Goal: Information Seeking & Learning: Learn about a topic

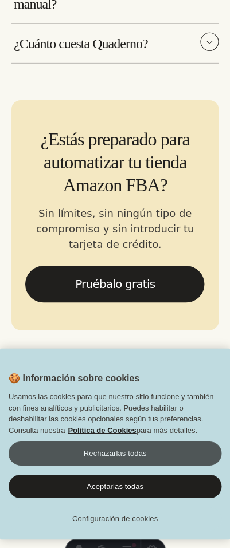
scroll to position [4483, 0]
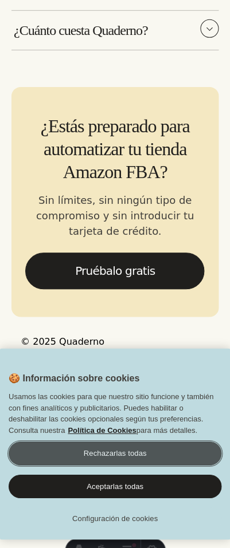
click at [127, 446] on button "Rechazarlas todas" at bounding box center [115, 453] width 212 height 24
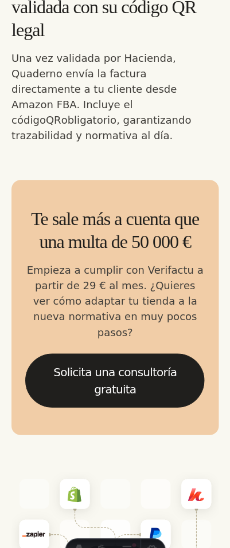
scroll to position [2647, 0]
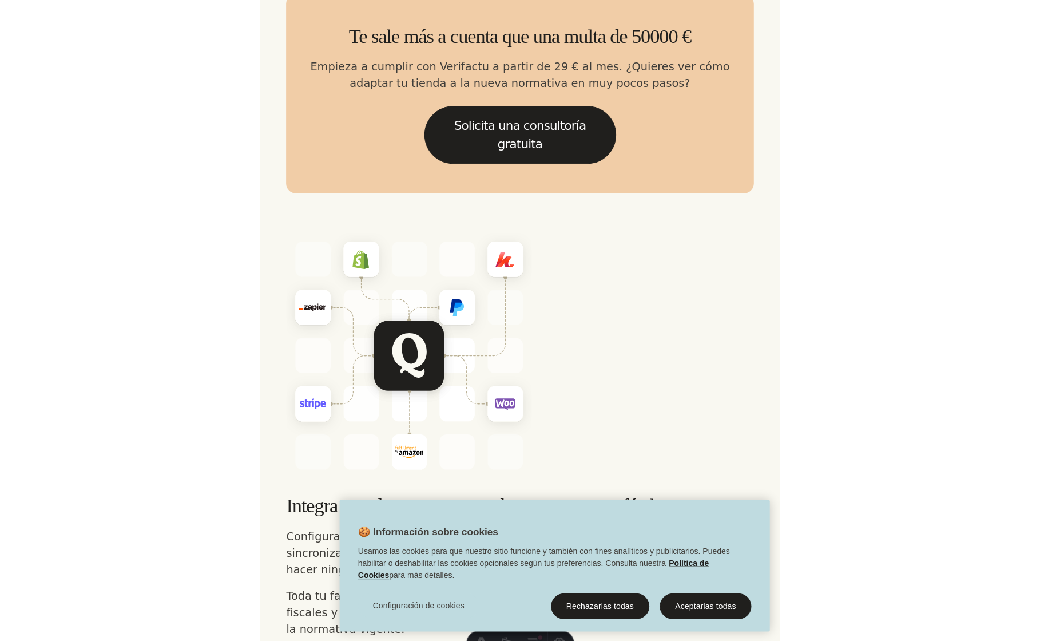
scroll to position [2155, 0]
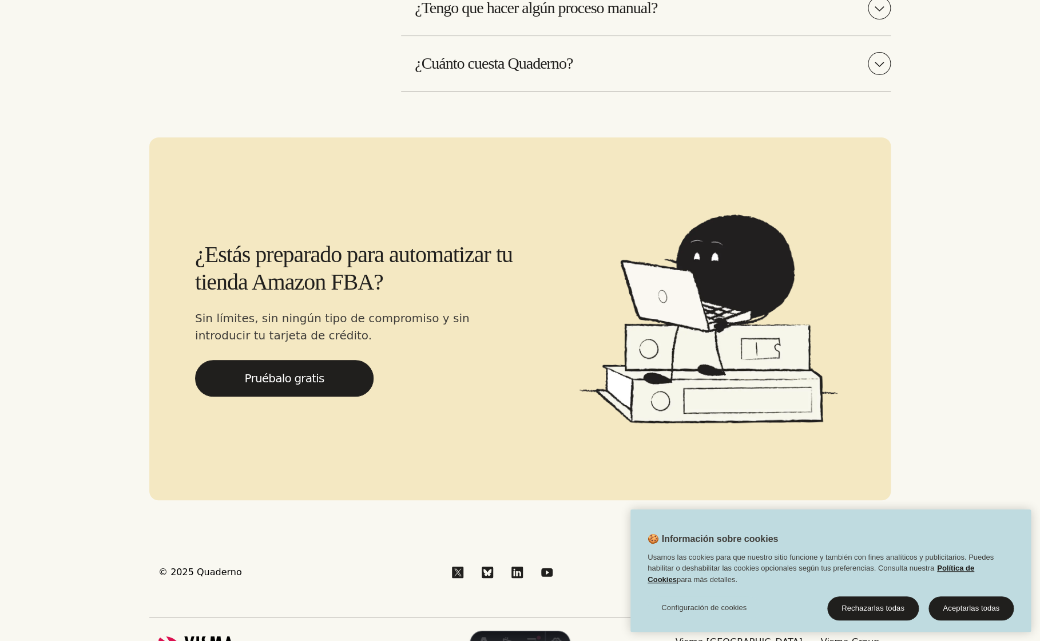
scroll to position [4375, 0]
